Goal: Task Accomplishment & Management: Use online tool/utility

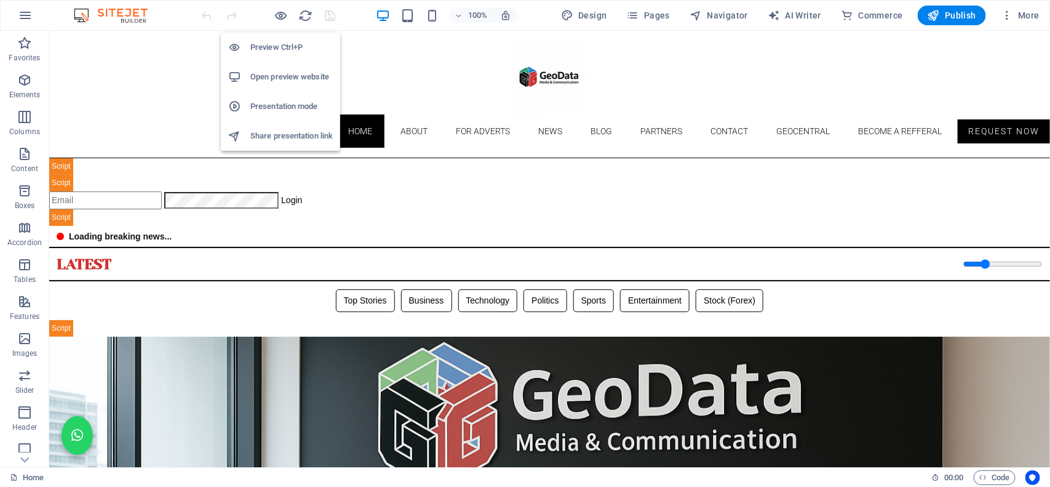
click at [274, 81] on h6 "Open preview website" at bounding box center [291, 77] width 82 height 15
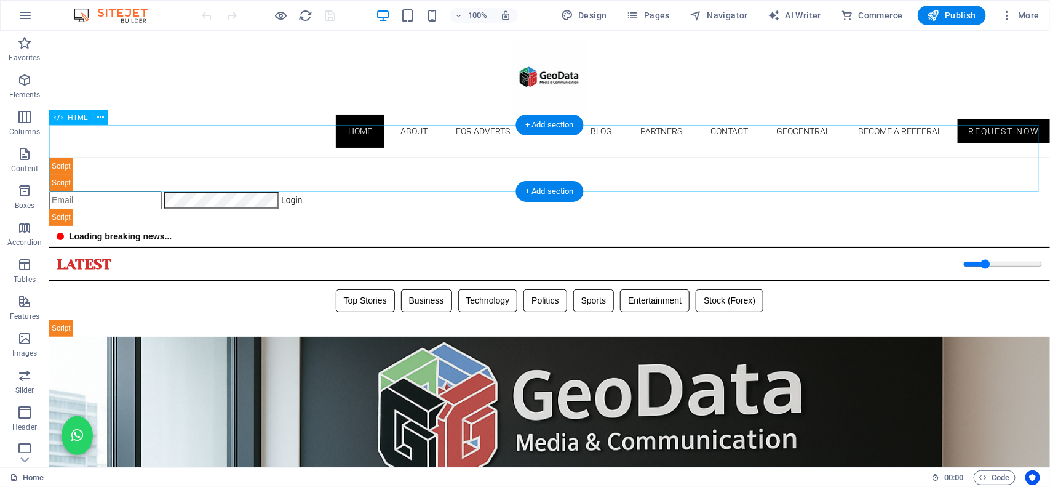
click at [391, 164] on div "Geodata Media & Technology Dashboard ☰ Login Geodata Admin Dashboard Overview A…" at bounding box center [549, 192] width 1001 height 68
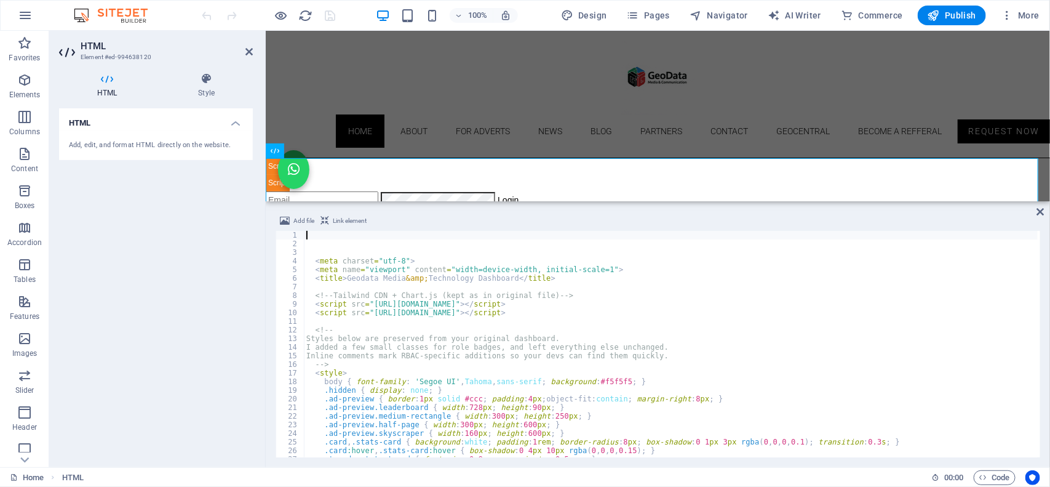
click at [423, 382] on div "< meta charset = "utf-8" > < meta name = "viewport" content = "width=device-wid…" at bounding box center [1017, 351] width 1427 height 241
type textarea "body { font-family: 'Segoe UI', Tahoma, sans-serif; background:#f5f5f5; }"
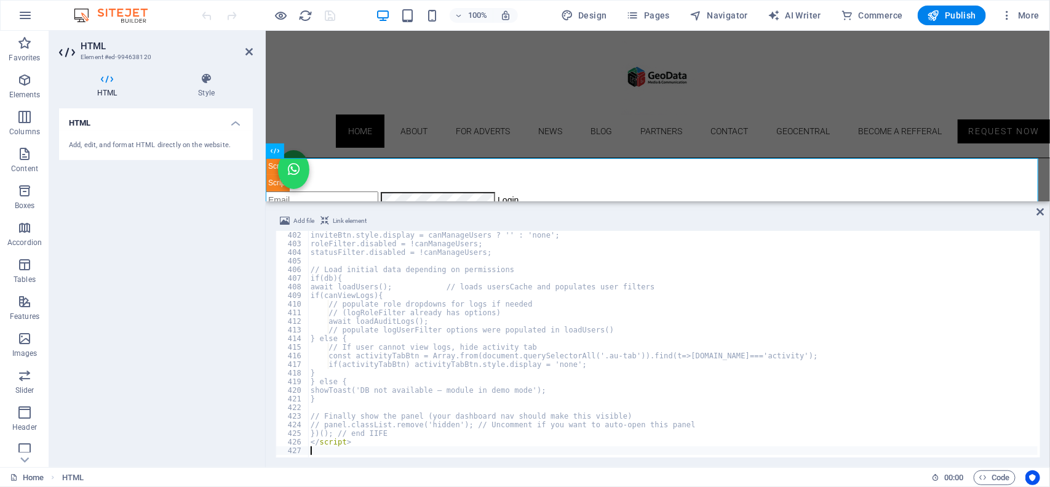
scroll to position [3453, 0]
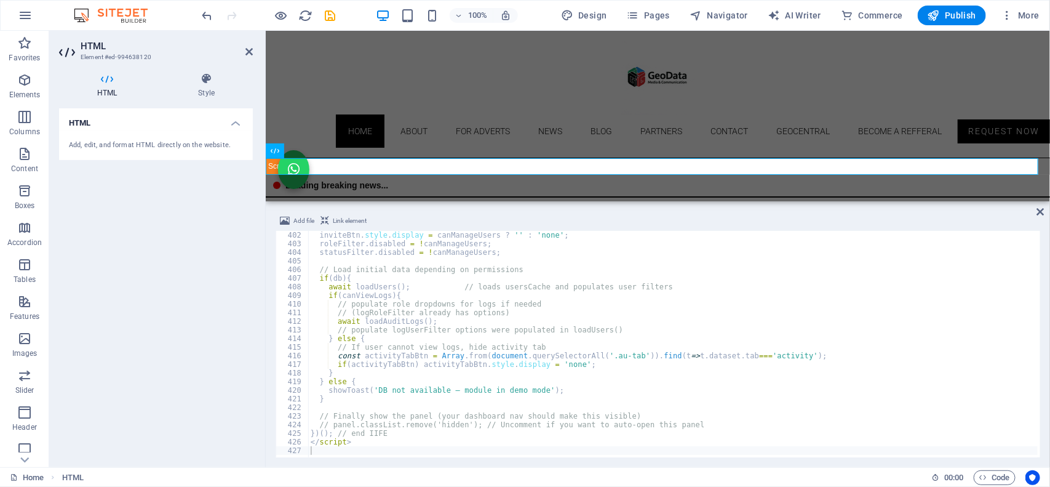
click at [253, 17] on div at bounding box center [256, 15] width 15 height 15
click at [204, 14] on icon "undo" at bounding box center [208, 16] width 14 height 14
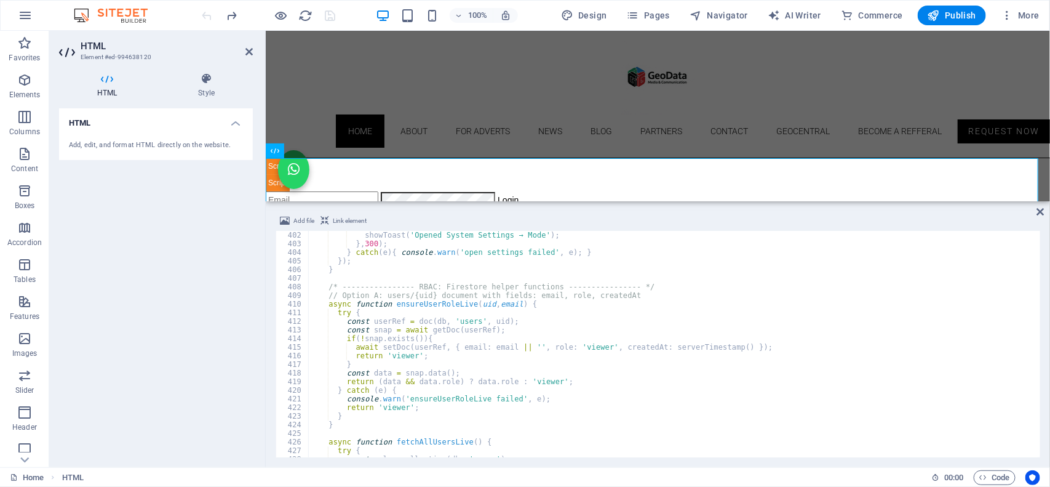
click at [451, 279] on div "showToast ( 'Opened System Settings → Mode' ) ; } , 300 ) ; } catch ( e ) { con…" at bounding box center [1021, 351] width 1427 height 241
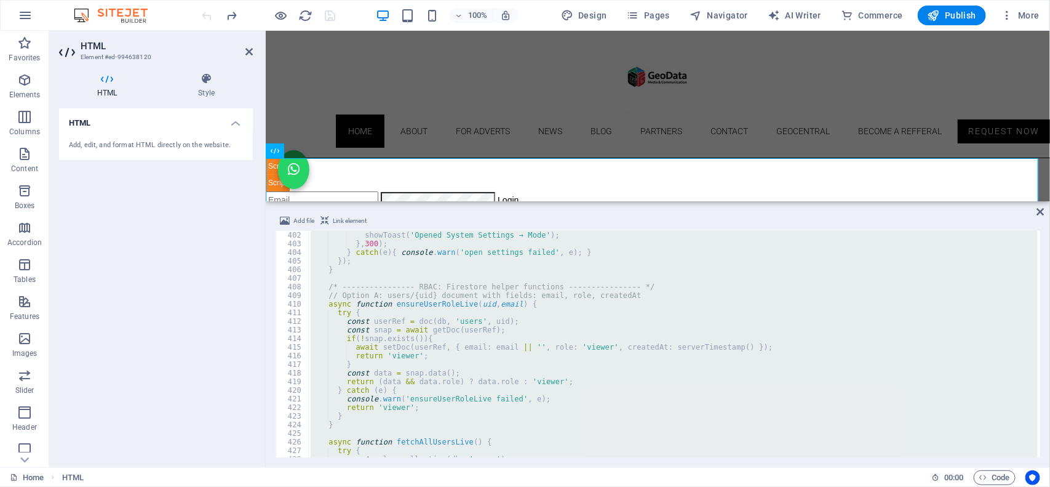
click at [398, 333] on div "showToast ( 'Opened System Settings → Mode' ) ; } , 300 ) ; } catch ( e ) { con…" at bounding box center [673, 344] width 730 height 226
type textarea "const snap = await getDoc(userRef);"
paste textarea
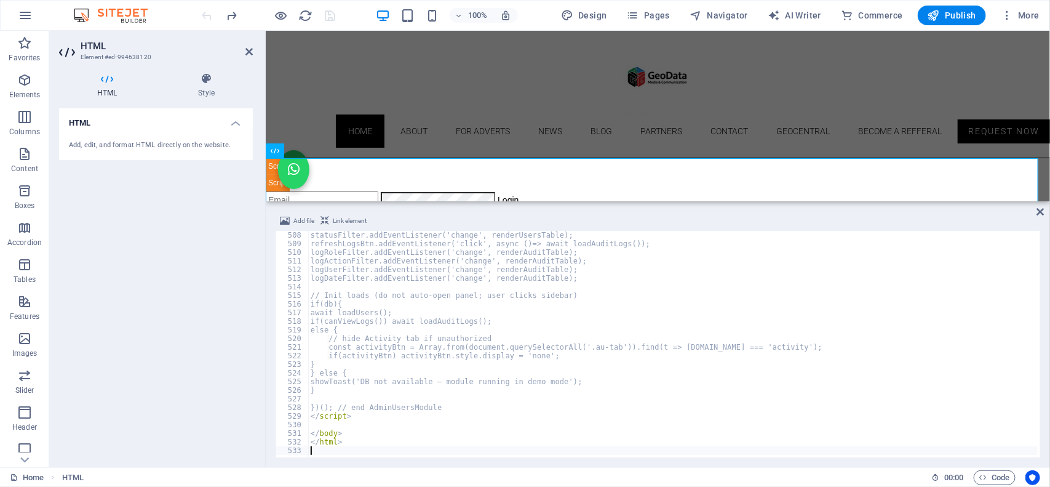
scroll to position [4366, 0]
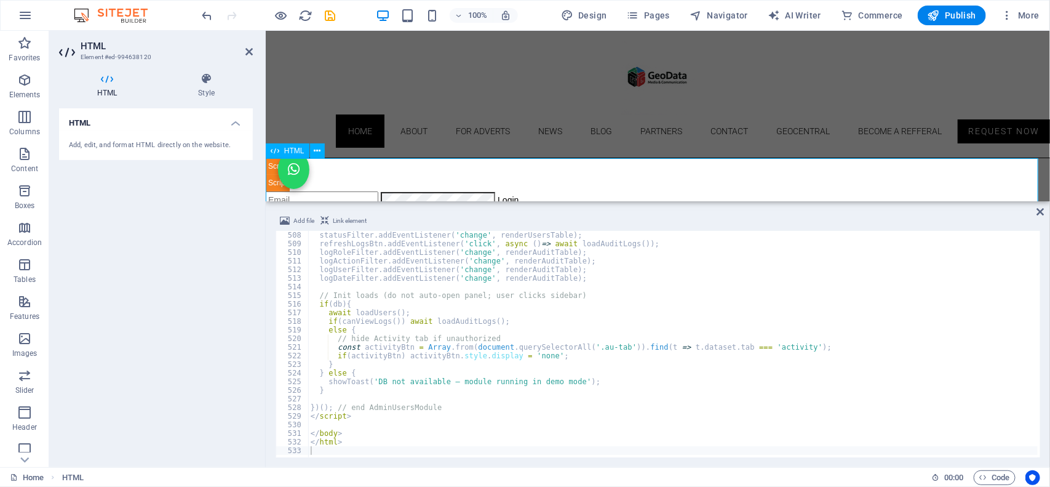
click at [568, 166] on div "Geodata Media & Technology Dashboard ☰ Login Geodata Admin Dashboard Overview A…" at bounding box center [657, 192] width 784 height 68
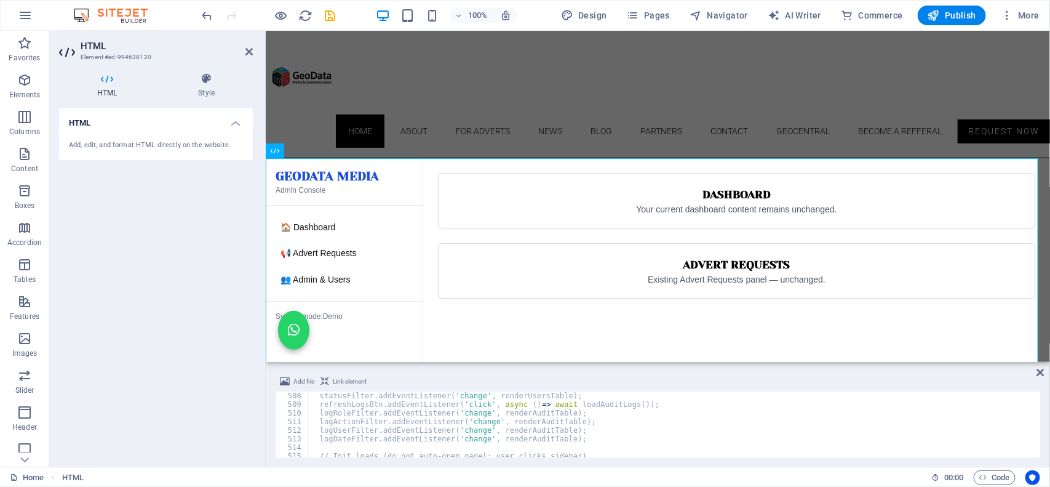
drag, startPoint x: 559, startPoint y: 231, endPoint x: 574, endPoint y: 361, distance: 130.7
click at [574, 361] on div "H3 Preset Container Image slider Image slider on background Container Image Con…" at bounding box center [658, 249] width 784 height 436
click at [201, 12] on icon "undo" at bounding box center [208, 16] width 14 height 14
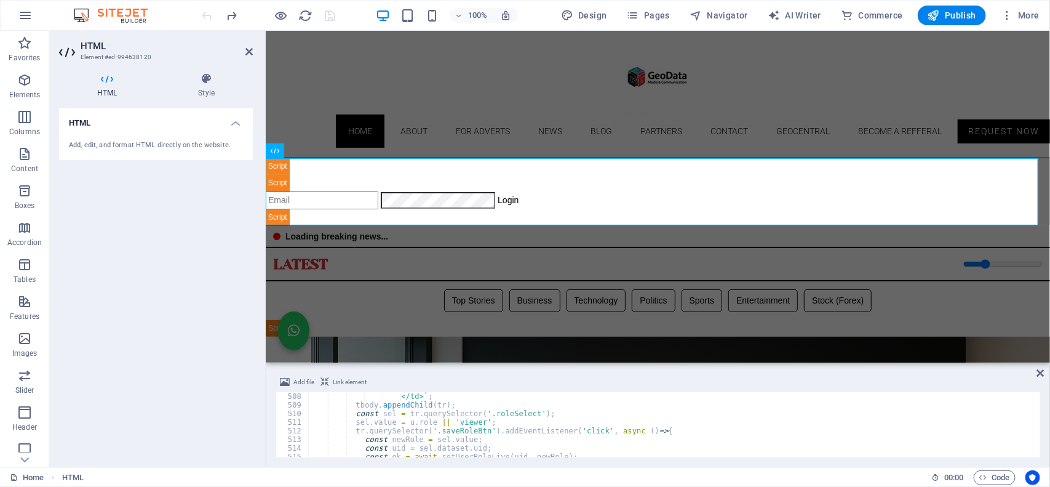
type textarea "sel.value = u.role || 'viewer';"
click at [433, 426] on div "</td> ` ; tbody . appendChild ( tr ) ; const sel = tr . querySelector ( '.roleS…" at bounding box center [1021, 432] width 1427 height 80
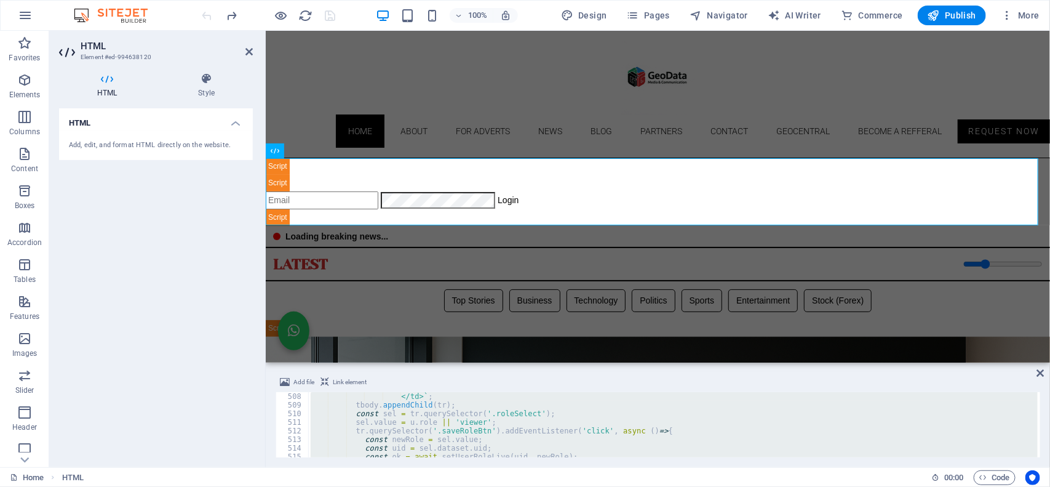
paste textarea
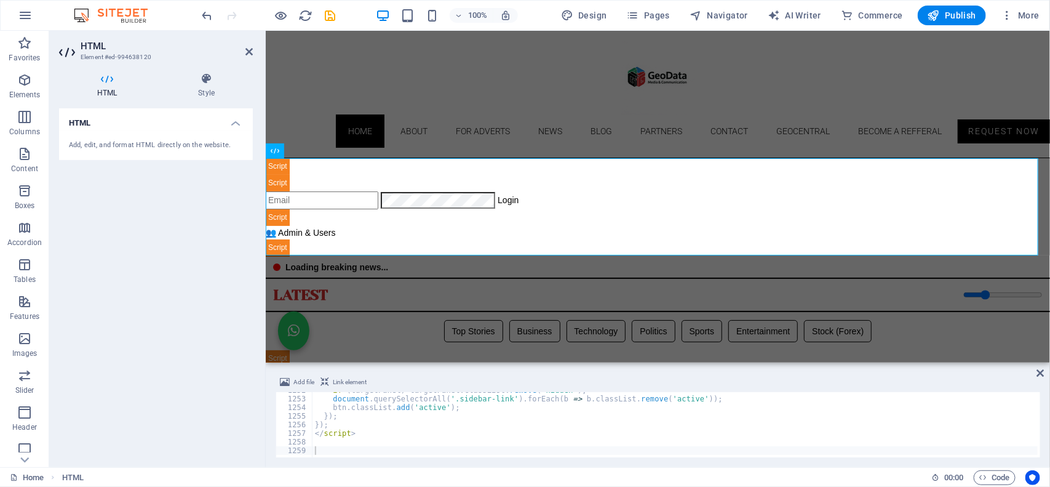
click at [252, 13] on div at bounding box center [256, 15] width 15 height 15
click at [208, 13] on icon "undo" at bounding box center [208, 16] width 14 height 14
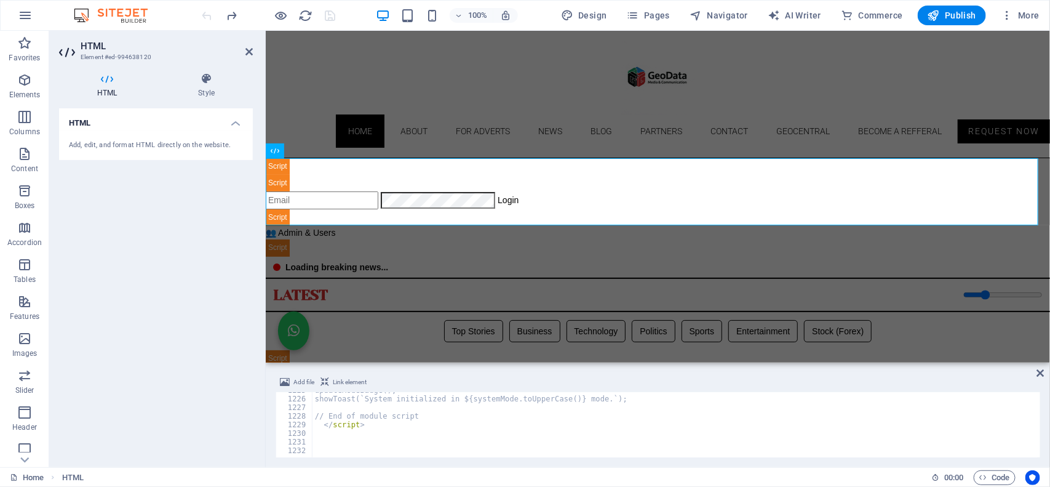
scroll to position [10548, 0]
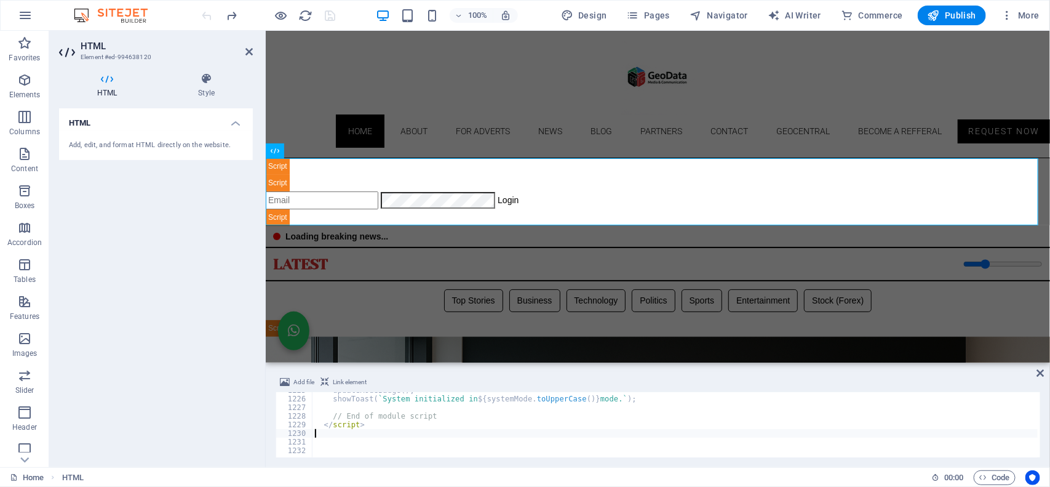
click at [383, 434] on div "updateModeBadge ( ) ; showToast ( ` System initialized in ${ systemMode . toUpp…" at bounding box center [1026, 426] width 1427 height 80
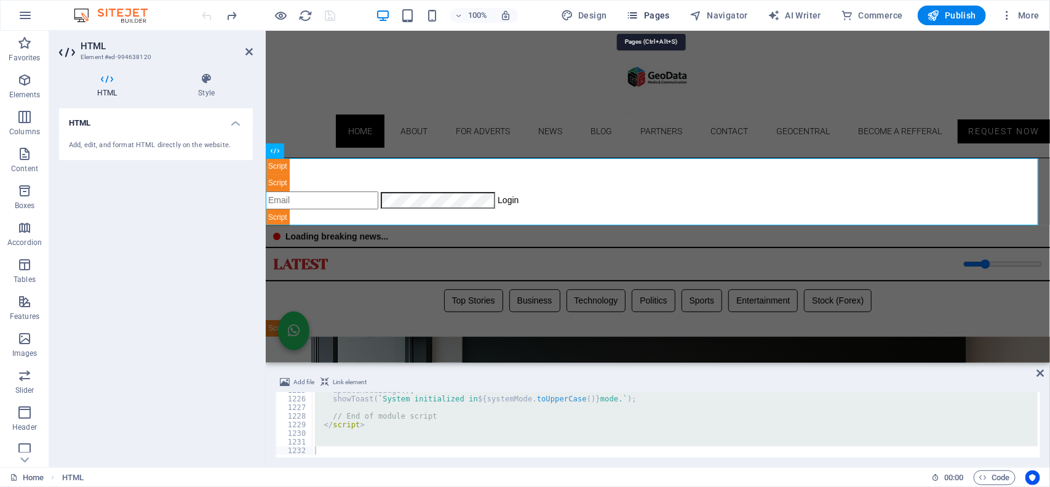
click at [658, 15] on span "Pages" at bounding box center [648, 15] width 43 height 12
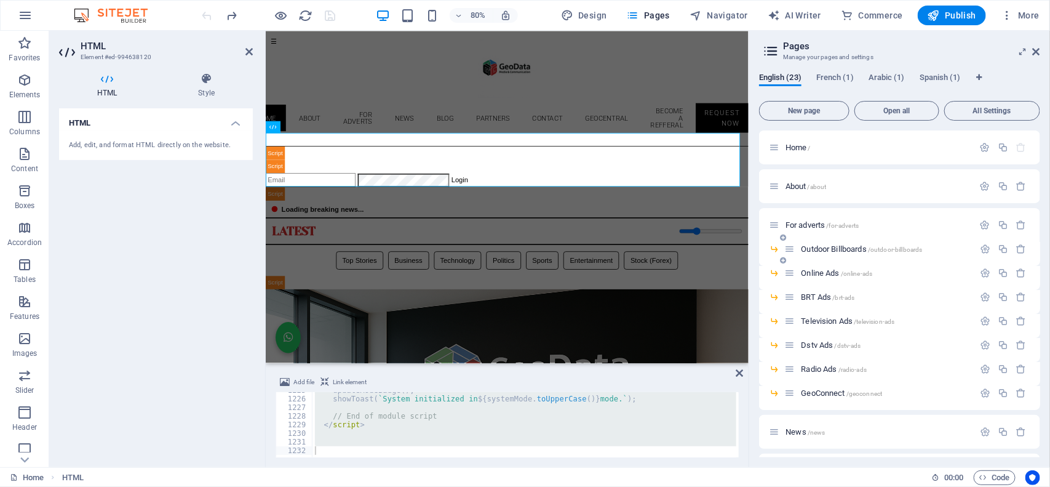
scroll to position [154, 0]
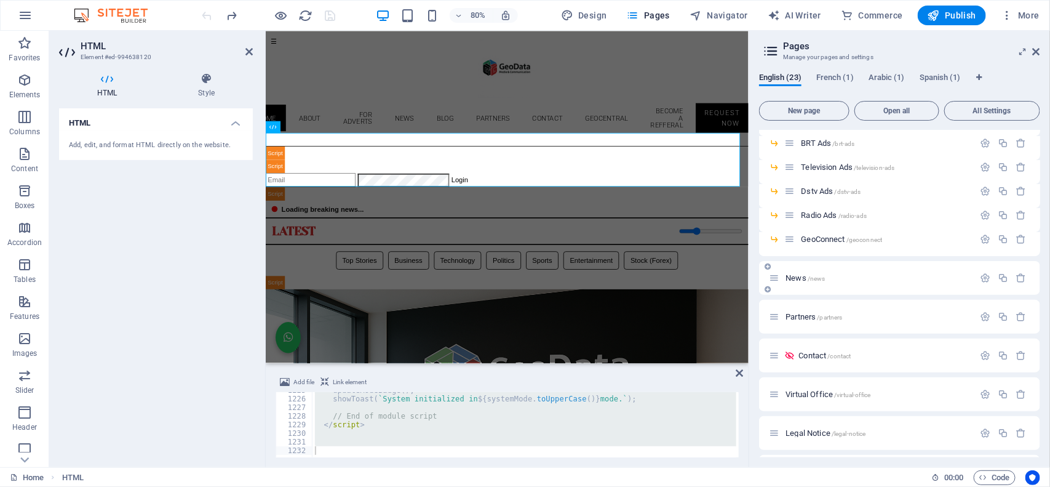
click at [804, 275] on span "News /news" at bounding box center [805, 277] width 39 height 9
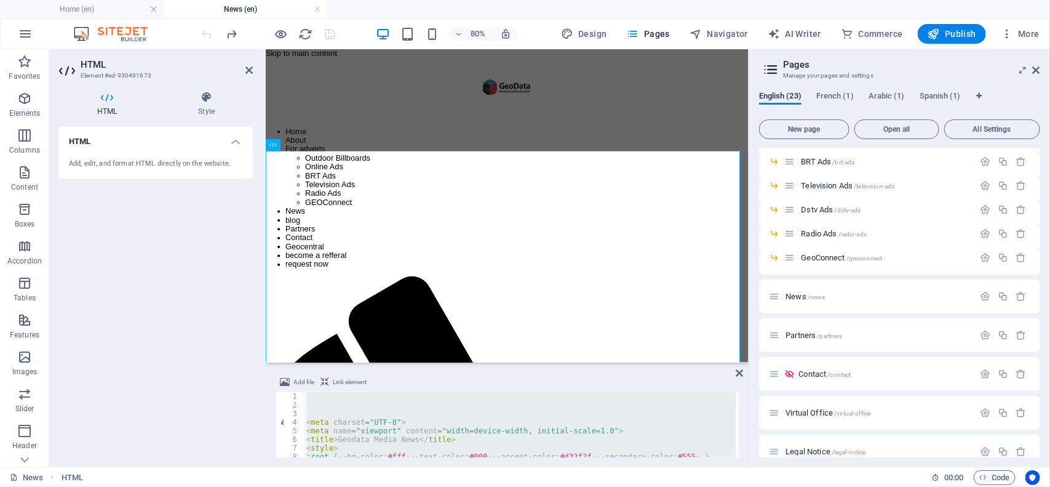
scroll to position [0, 0]
